Goal: Task Accomplishment & Management: Manage account settings

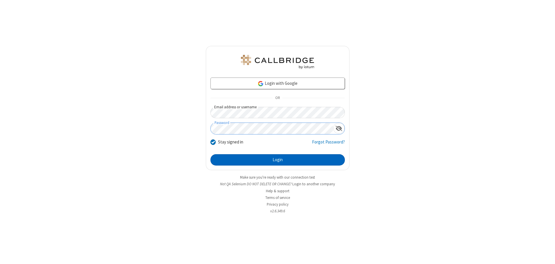
click at [277, 160] on button "Login" at bounding box center [277, 160] width 134 height 12
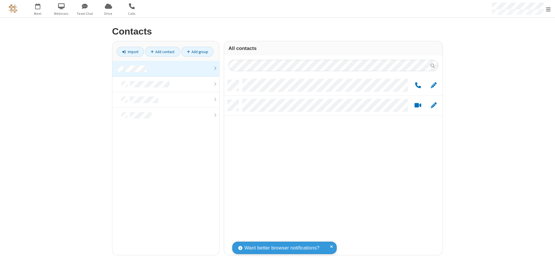
scroll to position [175, 214]
click at [166, 68] on link at bounding box center [165, 69] width 107 height 16
click at [197, 52] on link "Add group" at bounding box center [197, 52] width 32 height 10
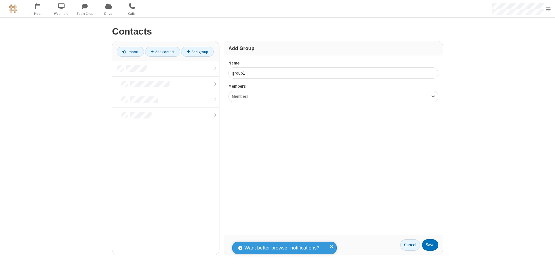
type input "group1"
type input "name18"
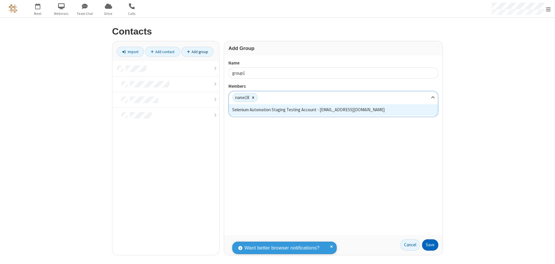
click at [430, 245] on button "Save" at bounding box center [430, 245] width 16 height 12
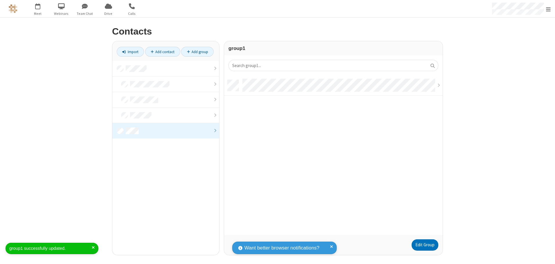
scroll to position [155, 214]
